Goal: Contribute content

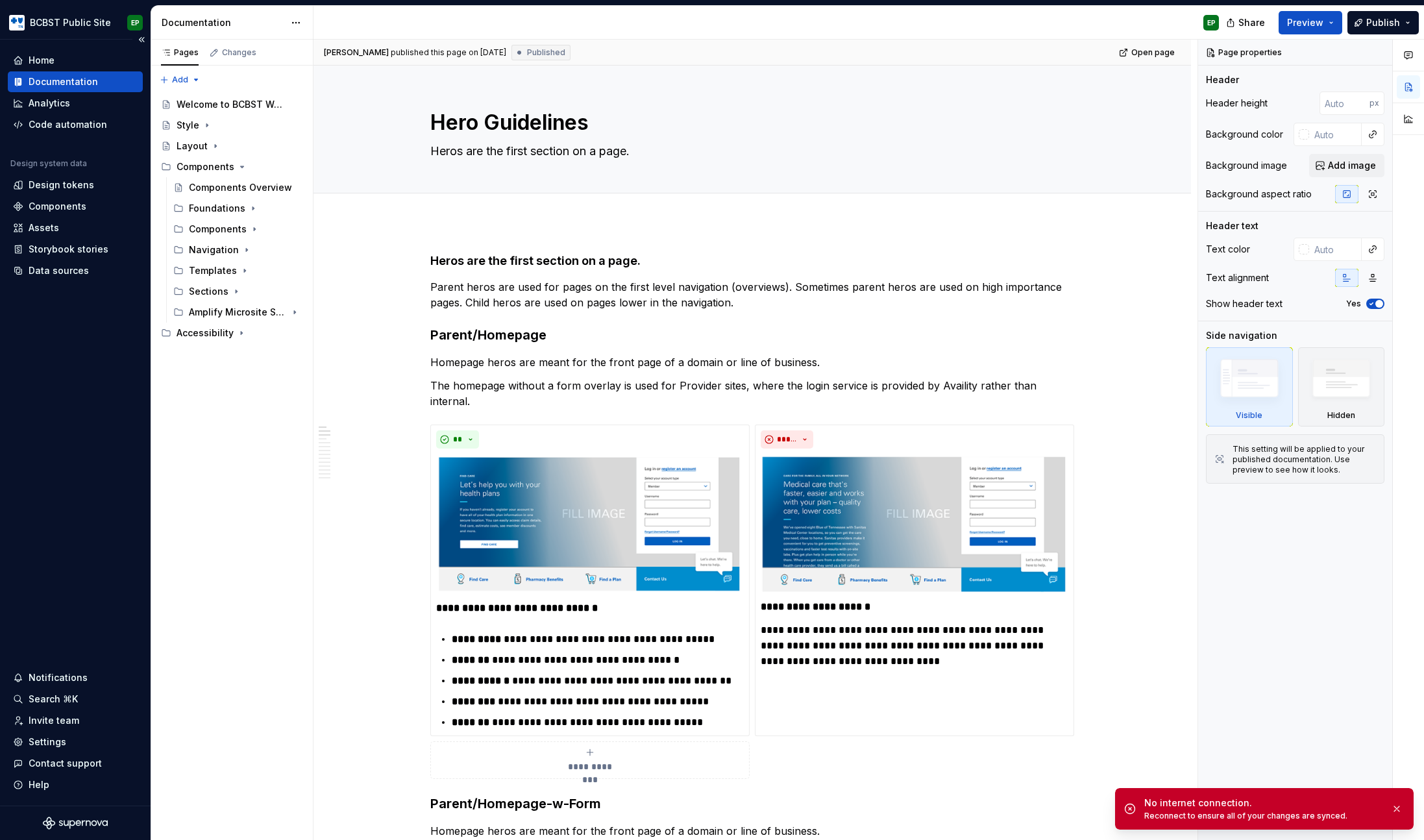
click at [53, 83] on div "Documentation" at bounding box center [63, 81] width 69 height 13
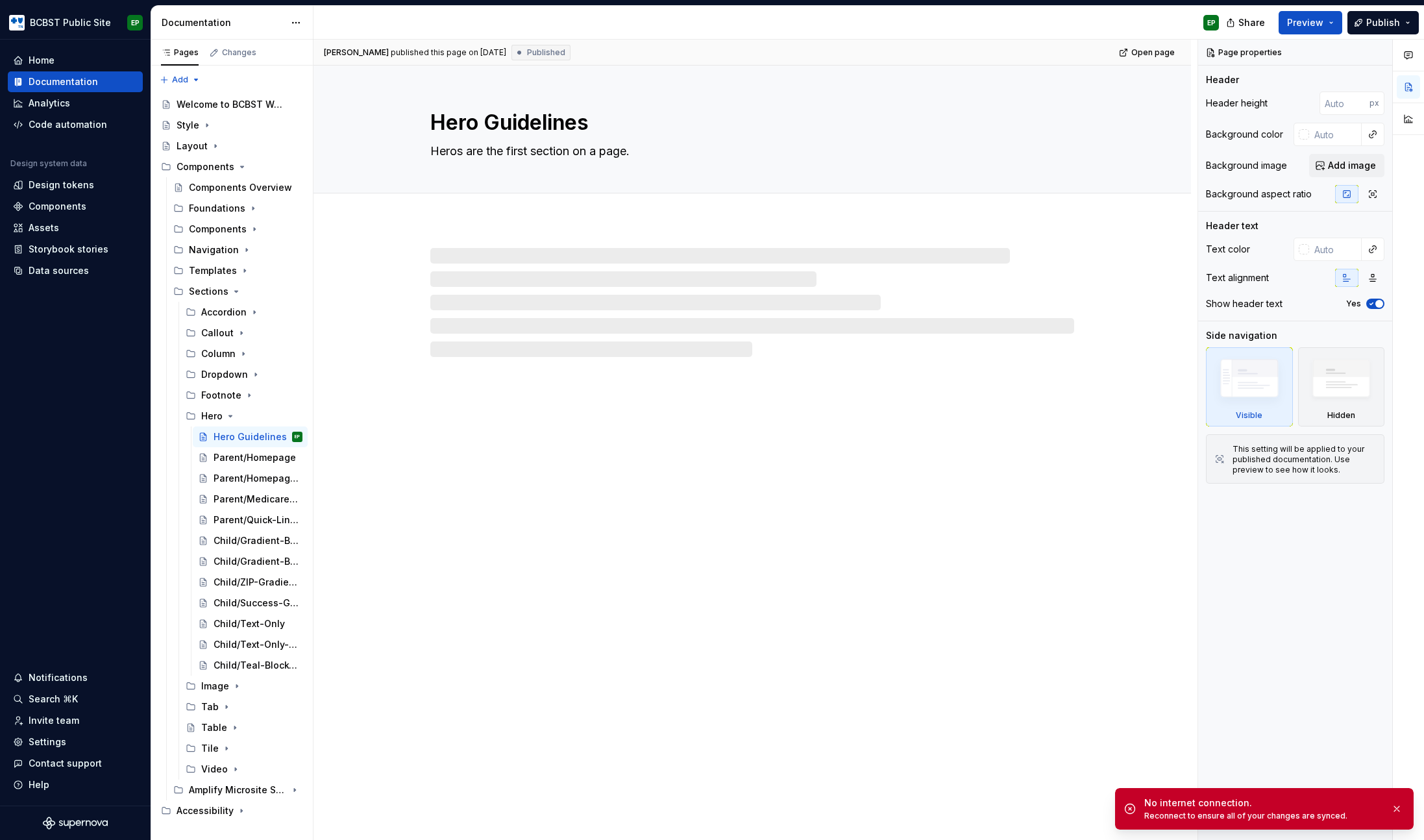
type textarea "*"
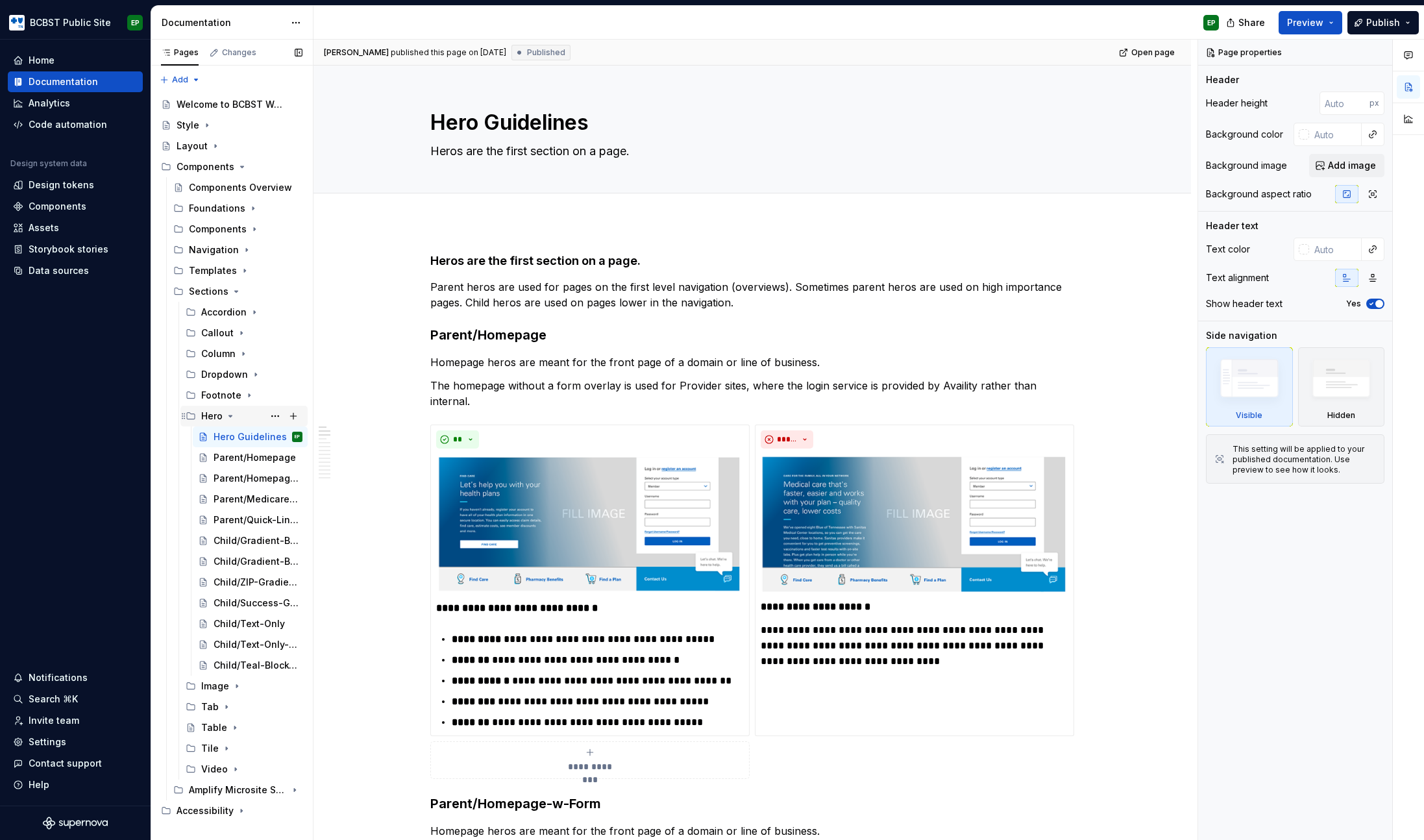
click at [229, 413] on icon "Page tree" at bounding box center [230, 416] width 10 height 10
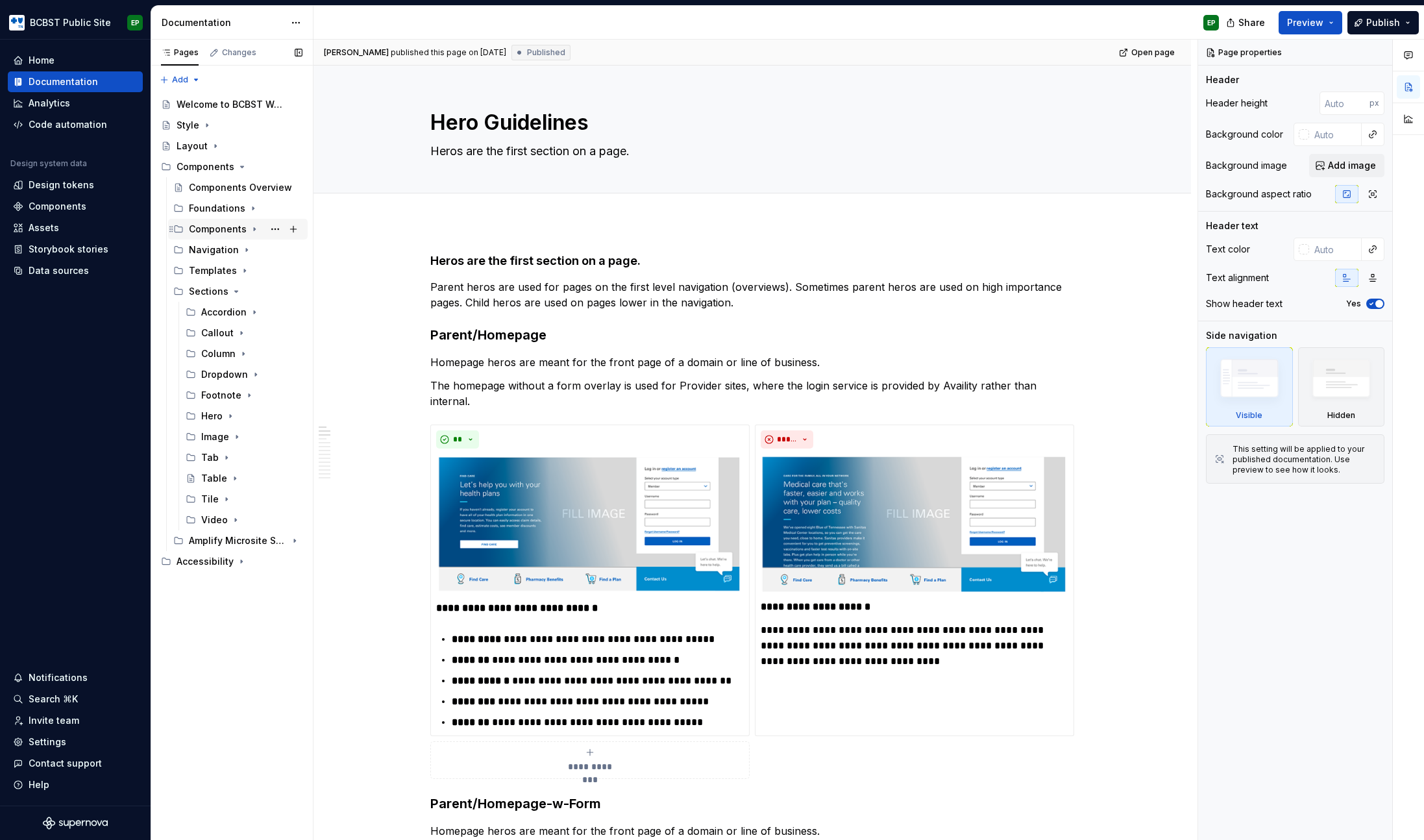
click at [254, 228] on icon "Page tree" at bounding box center [254, 229] width 2 height 3
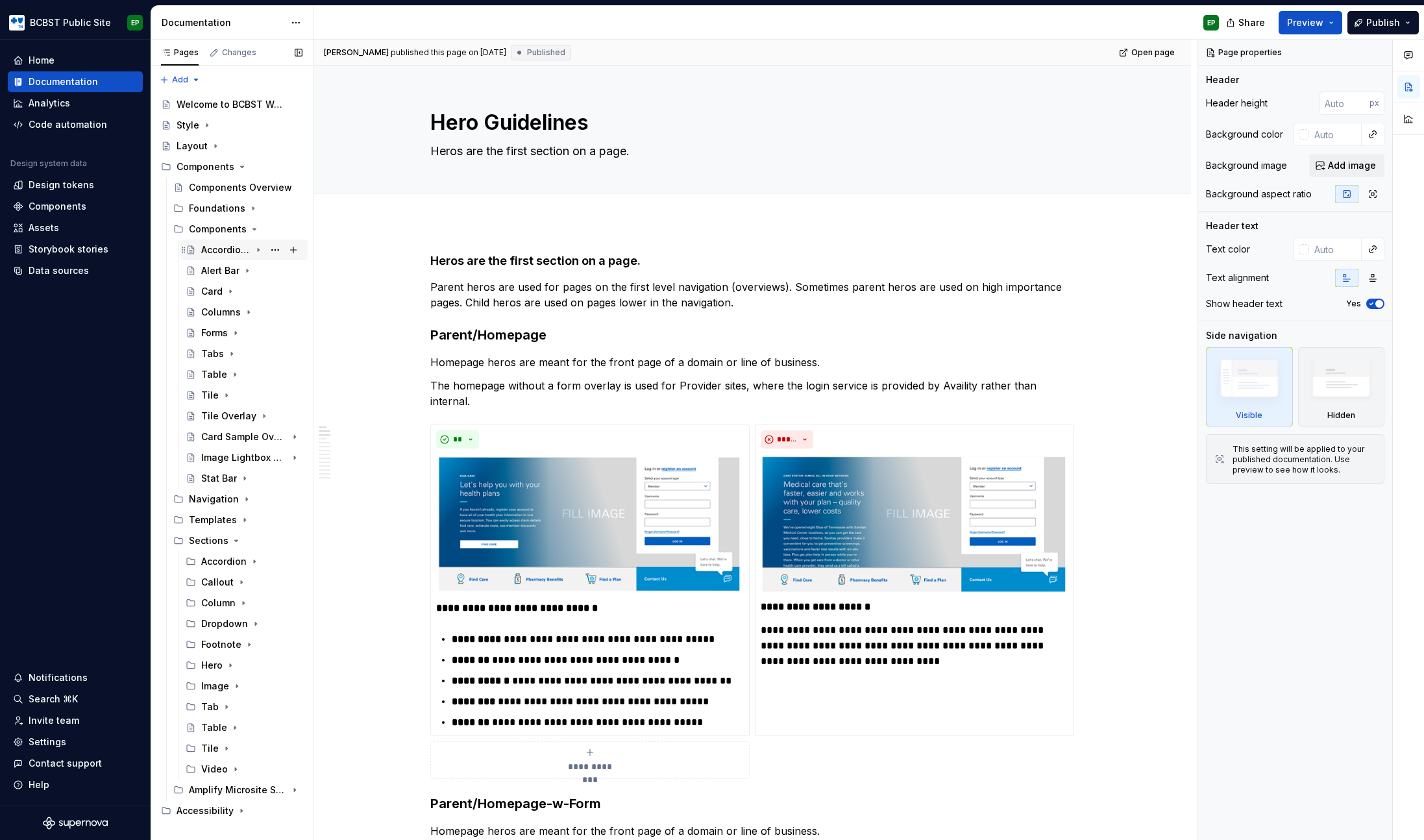
click at [223, 250] on div "Accordion Group" at bounding box center [225, 249] width 49 height 13
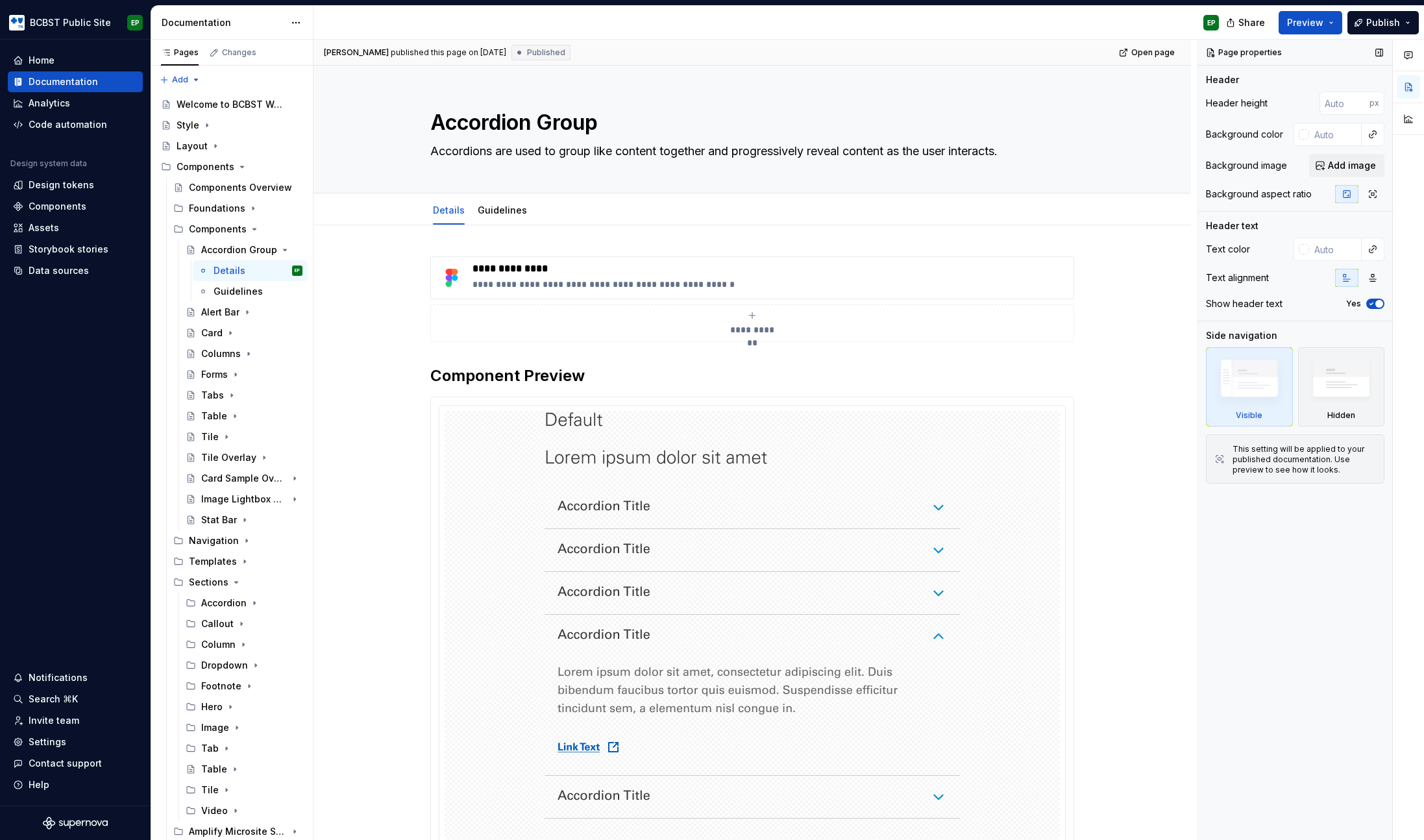
type textarea "*"
